Goal: Task Accomplishment & Management: Use online tool/utility

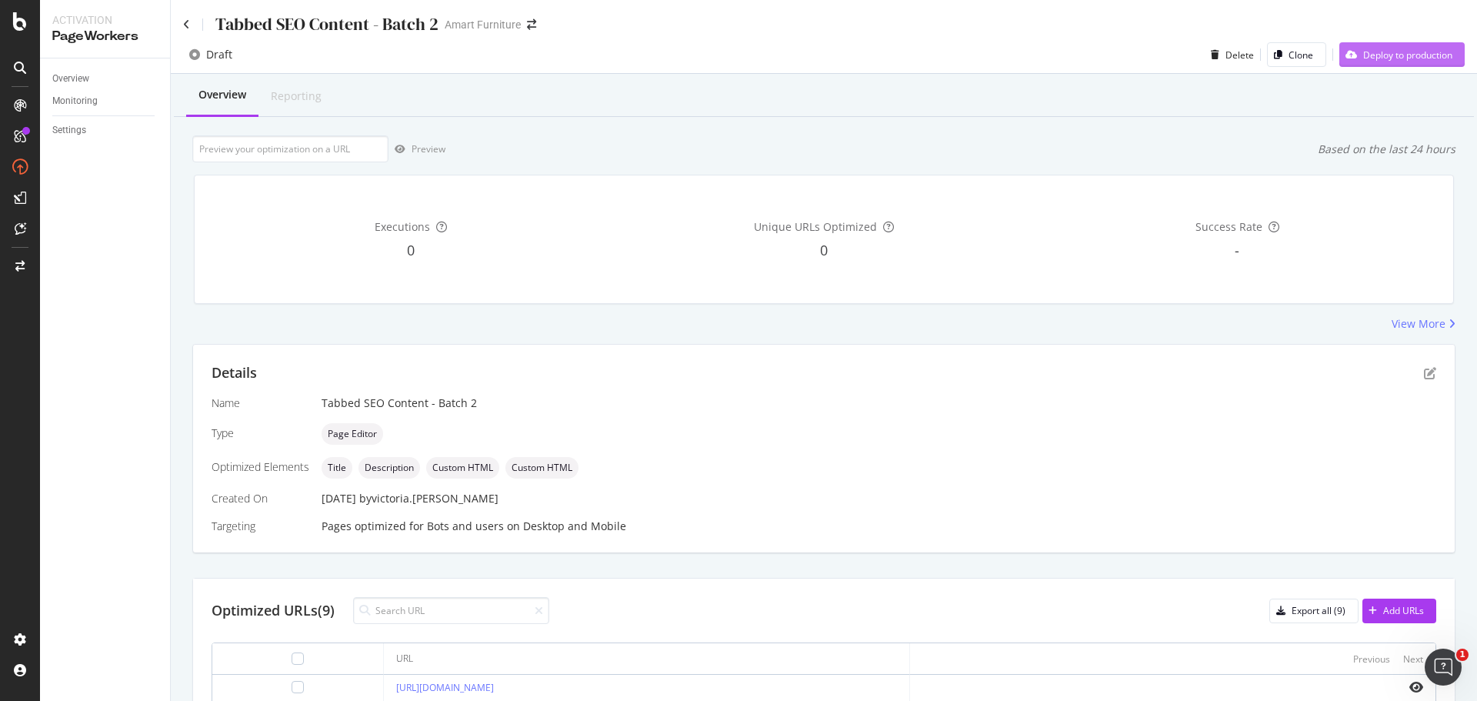
scroll to position [213, 0]
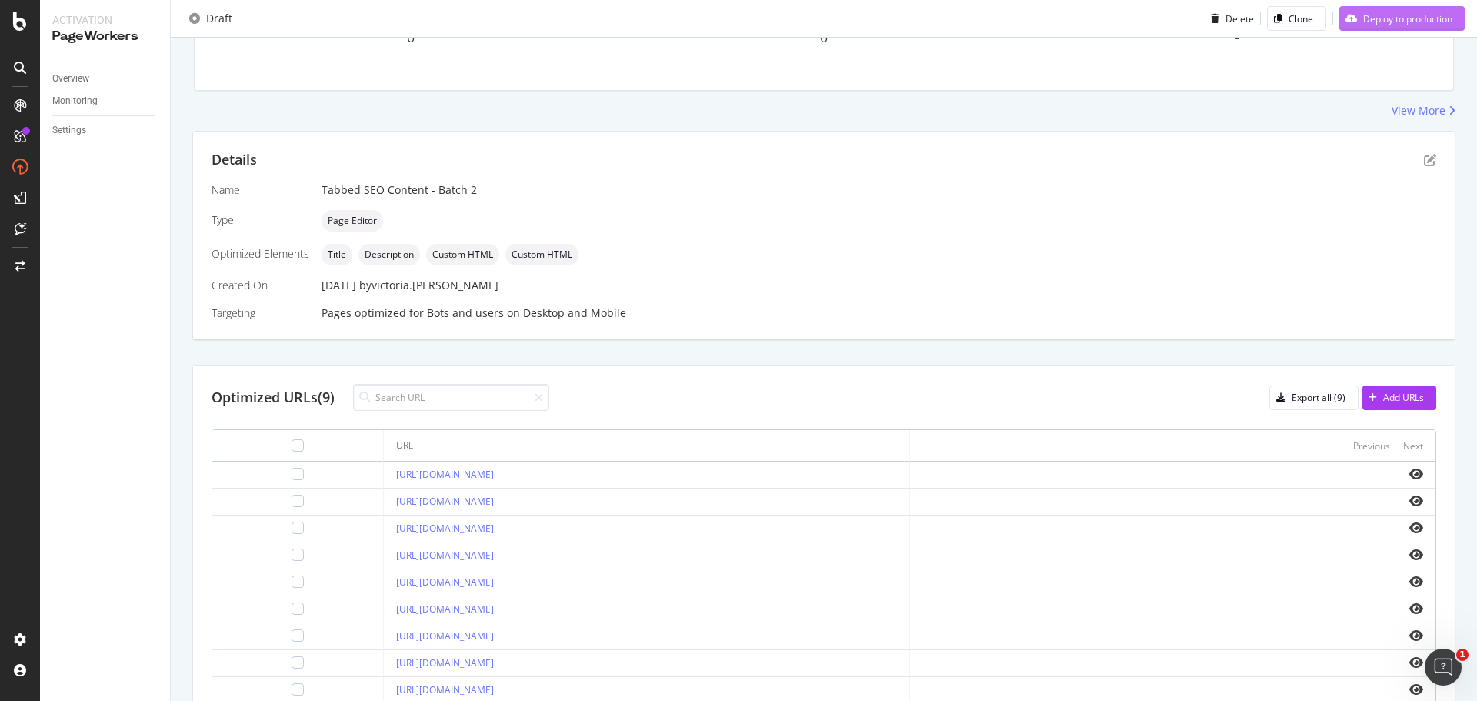
click at [1403, 22] on div "Deploy to production" at bounding box center [1407, 18] width 89 height 13
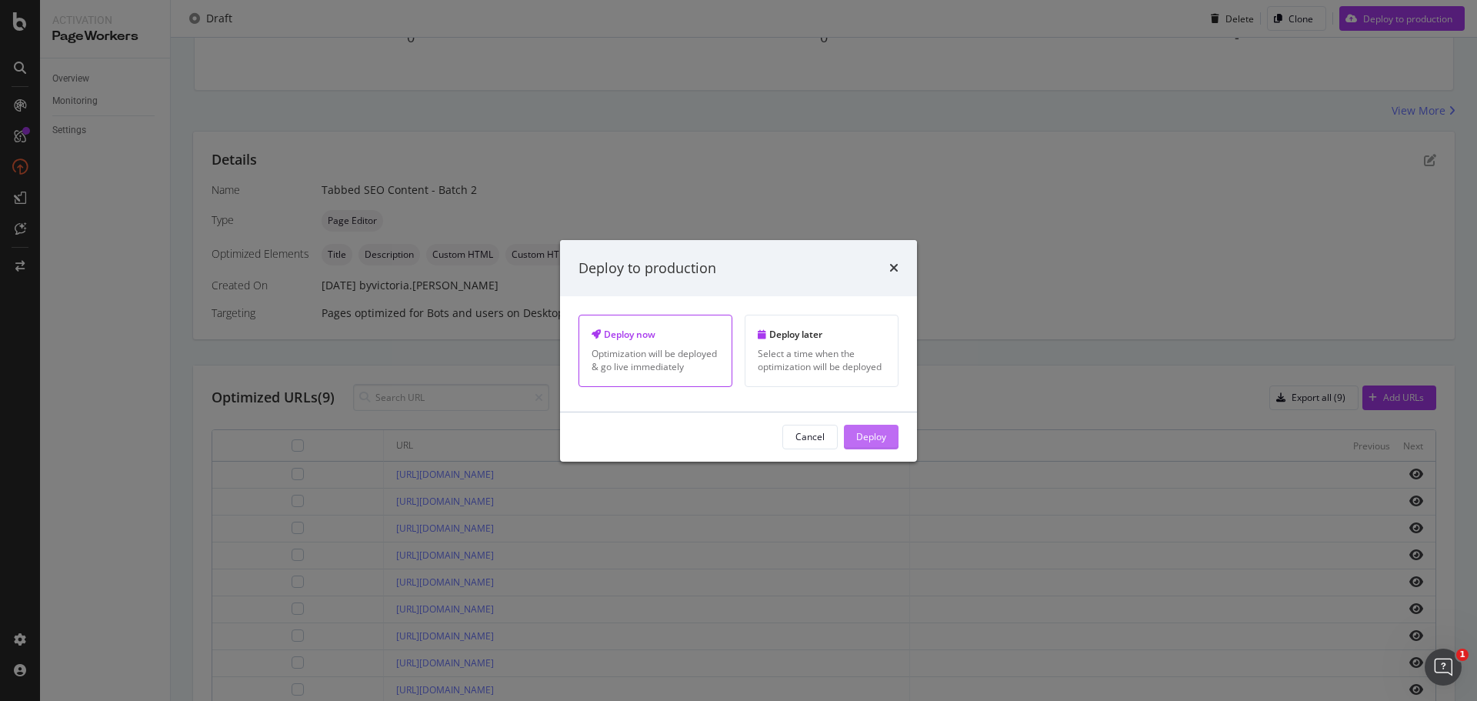
click at [879, 437] on div "Deploy" at bounding box center [871, 436] width 30 height 13
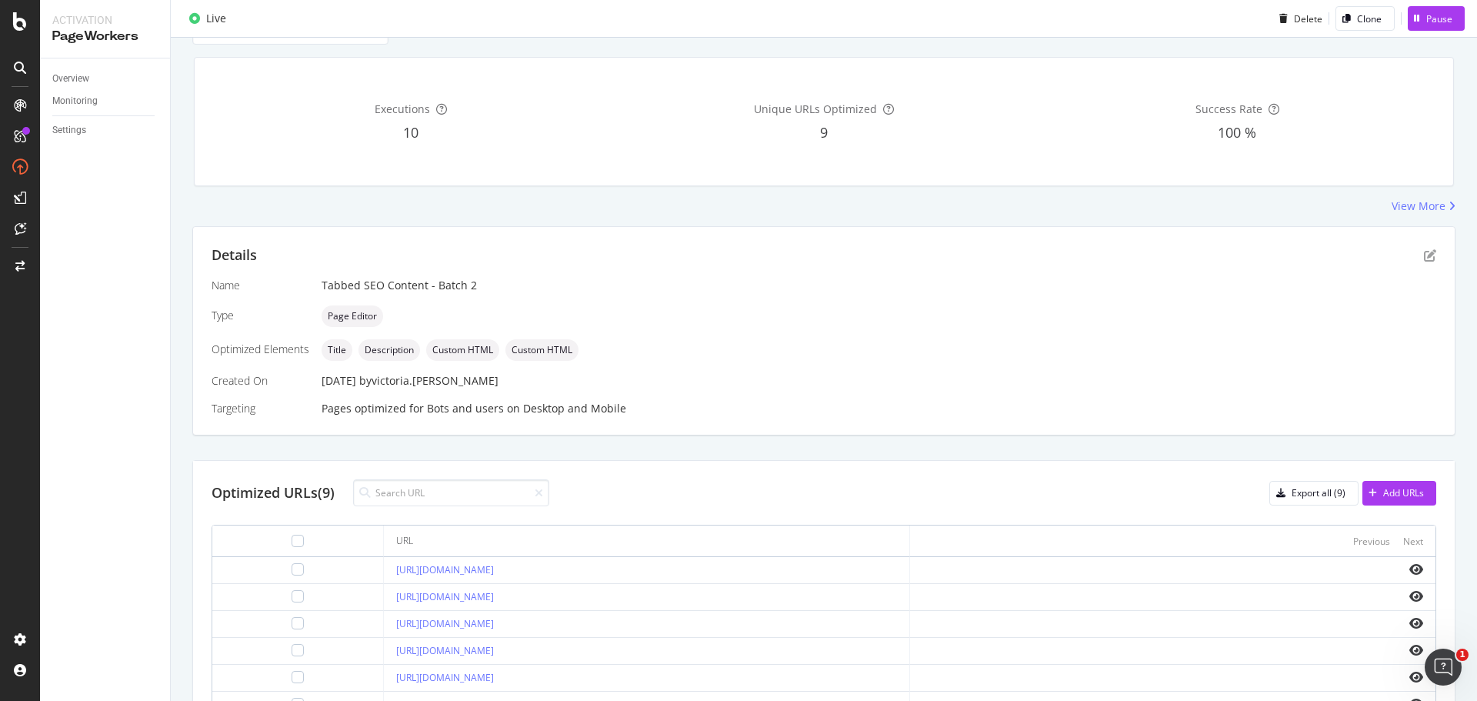
scroll to position [0, 0]
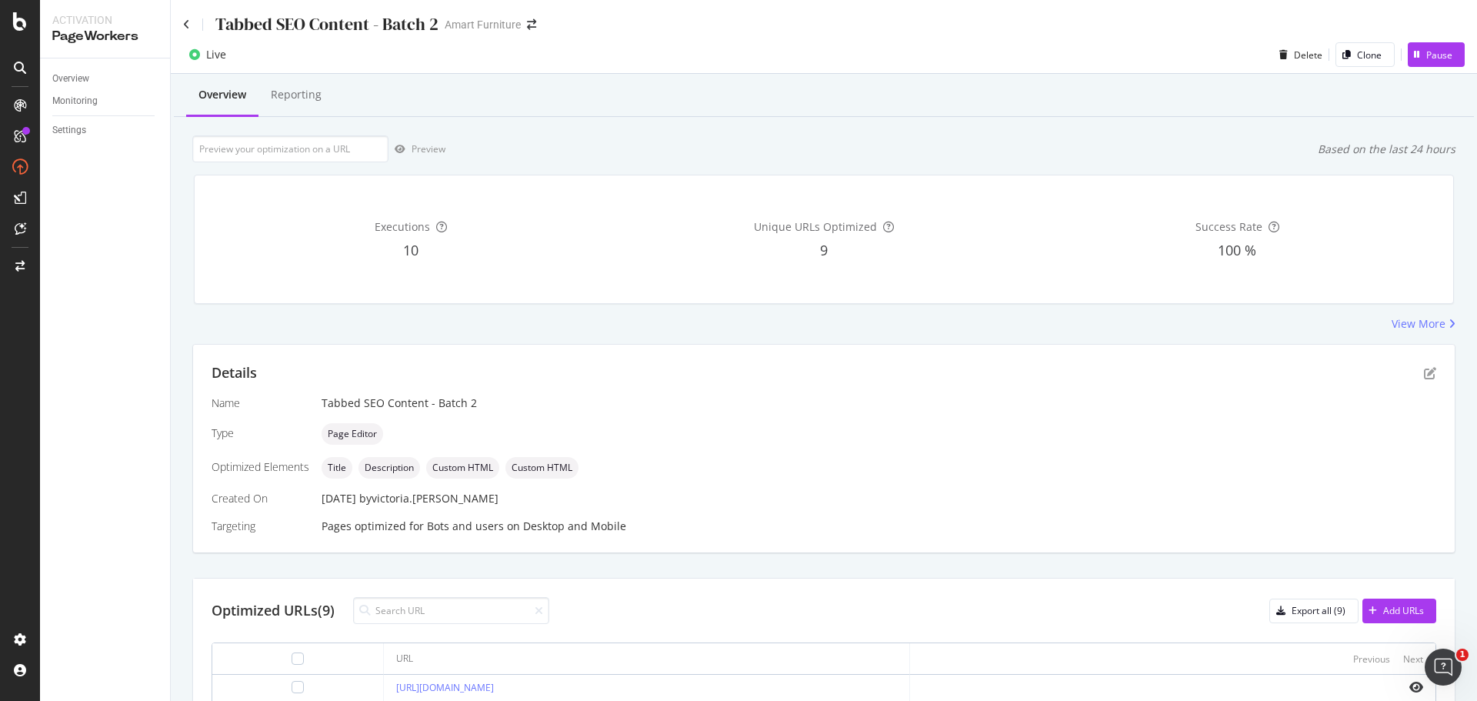
click at [189, 15] on div "Tabbed SEO Content - Batch 2" at bounding box center [310, 24] width 255 height 24
click at [185, 25] on icon at bounding box center [186, 24] width 7 height 11
